Goal: Task Accomplishment & Management: Manage account settings

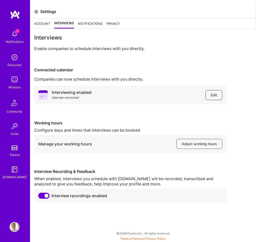
click at [213, 95] on span "Edit" at bounding box center [214, 95] width 6 height 5
click at [12, 38] on img at bounding box center [15, 34] width 10 height 10
click at [12, 34] on div "3 Notifications Discovery Missions Community Invite Tokens [DOMAIN_NAME]" at bounding box center [15, 104] width 30 height 152
click at [14, 57] on img at bounding box center [15, 57] width 10 height 10
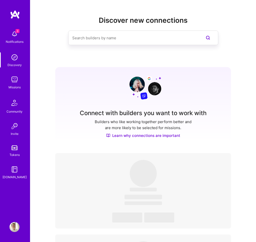
click at [14, 79] on img at bounding box center [15, 80] width 10 height 10
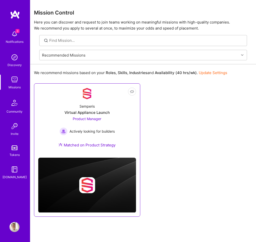
click at [104, 107] on div "Semperis Virtual Appliance Launch Product Manager Actively looking for builders…" at bounding box center [87, 127] width 98 height 54
